Goal: Information Seeking & Learning: Learn about a topic

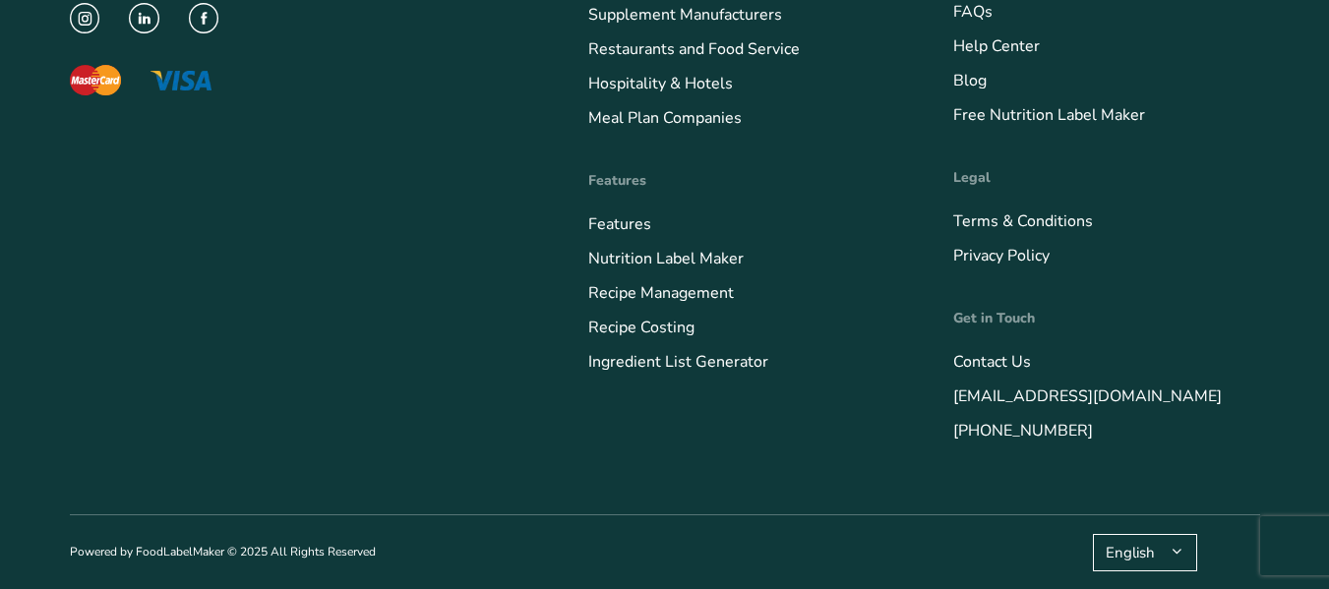
scroll to position [8061, 0]
click at [644, 116] on link "Meal Plan Companies" at bounding box center [665, 118] width 154 height 22
click at [658, 82] on link "Hospitality & Hotels" at bounding box center [660, 84] width 145 height 22
